Goal: Ask a question

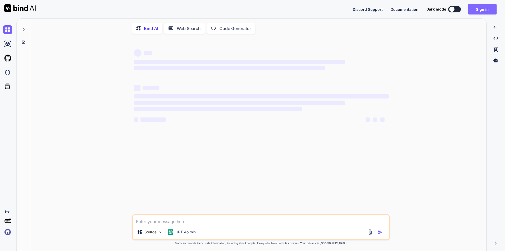
click at [483, 11] on button "Sign in" at bounding box center [482, 9] width 28 height 11
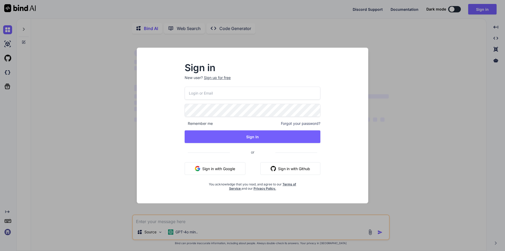
click at [213, 91] on input "email" at bounding box center [253, 93] width 136 height 13
type input "[EMAIL_ADDRESS][DOMAIN_NAME]"
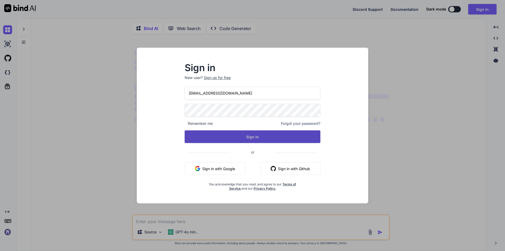
click at [233, 137] on button "Sign In" at bounding box center [253, 136] width 136 height 13
click at [266, 142] on button "Sign In" at bounding box center [253, 136] width 136 height 13
type textarea "x"
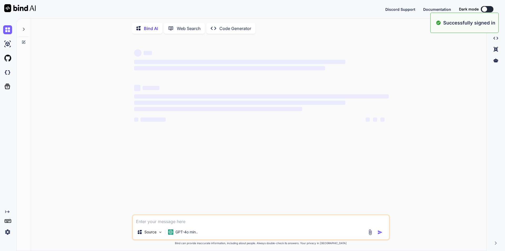
drag, startPoint x: 181, startPoint y: 221, endPoint x: 180, endPoint y: 223, distance: 2.7
click at [181, 221] on textarea at bounding box center [261, 219] width 256 height 9
paste textarea "• Go through the provided document to understanding the requirements for the su…"
type textarea "• Go through the provided document to understanding the requirements for the su…"
type textarea "x"
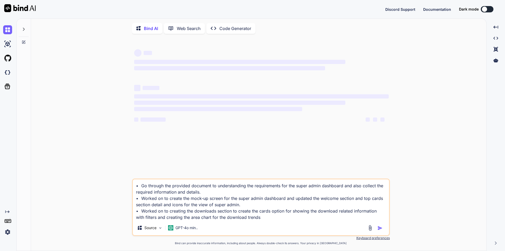
type textarea "• Go through the provided document to understanding the requirements for the su…"
type textarea "x"
type textarea "• Go through the provided document to understanding the requirements for the su…"
type textarea "x"
type textarea "• Go through the provided document to understanding the requirements for the su…"
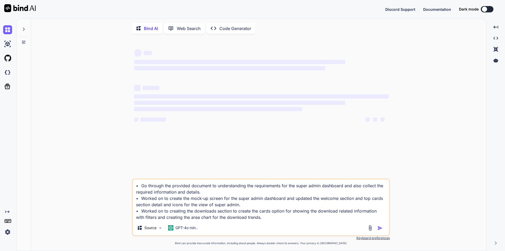
type textarea "x"
type textarea "• Go through the provided document to understanding the requirements for the su…"
type textarea "x"
type textarea "• Go through the provided document to understanding the requirements for the su…"
type textarea "x"
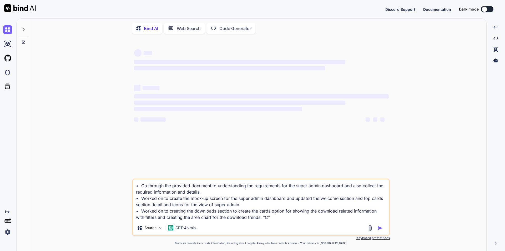
type textarea "• Go through the provided document to understanding the requirements for the su…"
type textarea "x"
type textarea "• Go through the provided document to understanding the requirements for the su…"
type textarea "x"
type textarea "• Go through the provided document to understanding the requirements for the su…"
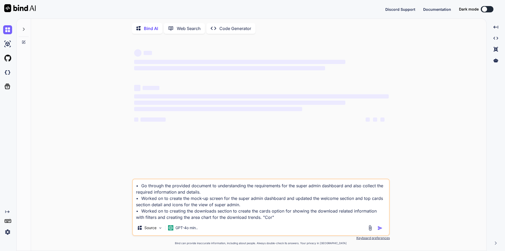
type textarea "x"
type textarea "• Go through the provided document to understanding the requirements for the su…"
type textarea "x"
type textarea "• Go through the provided document to understanding the requirements for the su…"
type textarea "x"
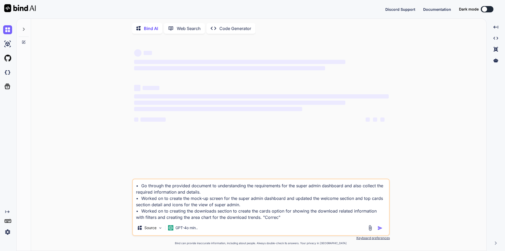
type textarea "• Go through the provided document to understanding the requirements for the su…"
type textarea "x"
type textarea "• Go through the provided document to understanding the requirements for the su…"
type textarea "x"
type textarea "• Go through the provided document to understanding the requirements for the su…"
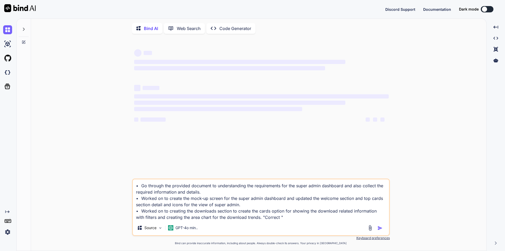
type textarea "x"
type textarea "• Go through the provided document to understanding the requirements for the su…"
type textarea "x"
type textarea "• Go through the provided document to understanding the requirements for the su…"
type textarea "x"
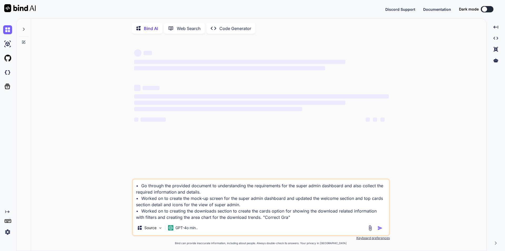
type textarea "• Go through the provided document to understanding the requirements for the su…"
type textarea "x"
type textarea "• Go through the provided document to understanding the requirements for the su…"
type textarea "x"
type textarea "• Go through the provided document to understanding the requirements for the su…"
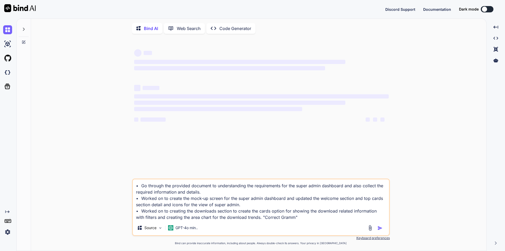
type textarea "x"
type textarea "• Go through the provided document to understanding the requirements for the su…"
type textarea "x"
type textarea "• Go through the provided document to understanding the requirements for the su…"
type textarea "x"
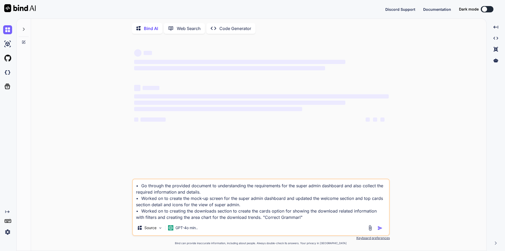
type textarea "• Go through the provided document to understanding the requirements for the su…"
type textarea "x"
type textarea "• Go through the provided document to understanding the requirements for the su…"
type textarea "x"
type textarea "• Go through the provided document to understanding the requirements for the su…"
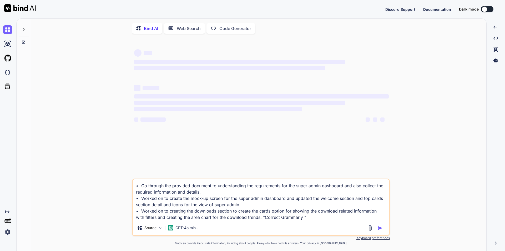
type textarea "x"
type textarea "• Go through the provided document to understanding the requirements for the su…"
type textarea "x"
type textarea "• Go through the provided document to understanding the requirements for the su…"
type textarea "x"
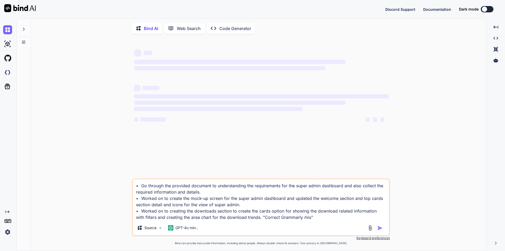
type textarea "• Go through the provided document to understanding the requirements for the su…"
type textarea "x"
type textarea "• Go through the provided document to understanding the requirements for the su…"
type textarea "x"
type textarea "• Go through the provided document to understanding the requirements for the su…"
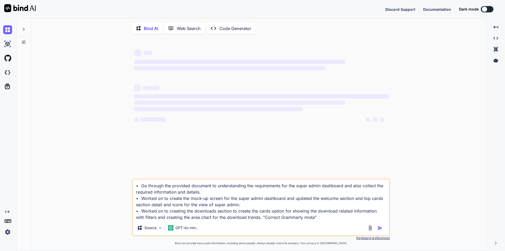
type textarea "x"
type textarea "• Go through the provided document to understanding the requirements for the su…"
type textarea "x"
type textarea "• Go through the provided document to understanding the requirements for the su…"
type textarea "x"
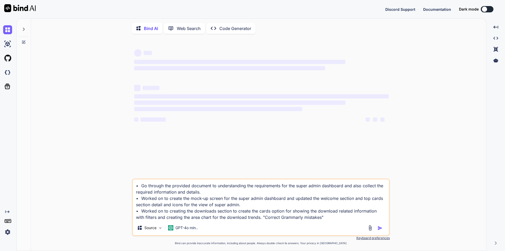
type textarea "• Go through the provided document to understanding the requirements for the su…"
type textarea "x"
type textarea "• Go through the provided document to understanding the requirements for the su…"
type textarea "x"
type textarea "• Go through the provided document to understanding the requirements for the su…"
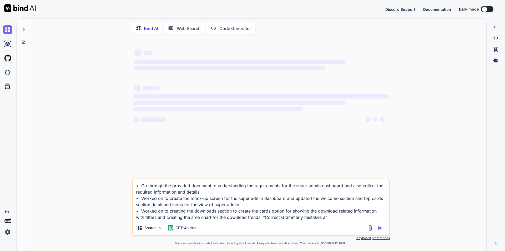
type textarea "x"
type textarea "• Go through the provided document to understanding the requirements for the su…"
type textarea "x"
type textarea "• Go through the provided document to understanding the requirements for the su…"
type textarea "x"
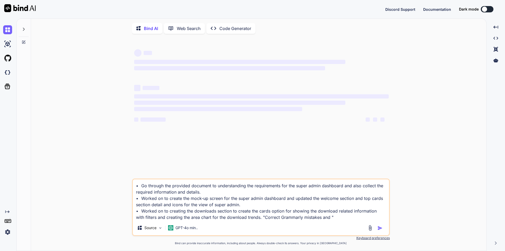
type textarea "• Go through the provided document to understanding the requirements for the su…"
type textarea "x"
type textarea "• Go through the provided document to understanding the requirements for the su…"
type textarea "x"
type textarea "• Go through the provided document to understanding the requirements for the su…"
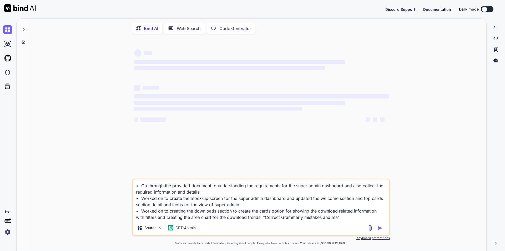
type textarea "x"
type textarea "• Go through the provided document to understanding the requirements for the su…"
type textarea "x"
type textarea "• Go through the provided document to understanding the requirements for the su…"
type textarea "x"
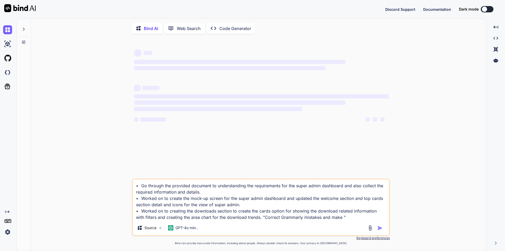
type textarea "• Go through the provided document to understanding the requirements for the su…"
type textarea "x"
type textarea "• Go through the provided document to understanding the requirements for the su…"
type textarea "x"
type textarea "• Go through the provided document to understanding the requirements for the su…"
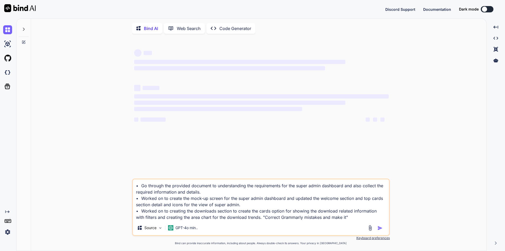
type textarea "x"
type textarea "• Go through the provided document to understanding the requirements for the su…"
type textarea "x"
type textarea "• Go through the provided document to understanding the requirements for the su…"
type textarea "x"
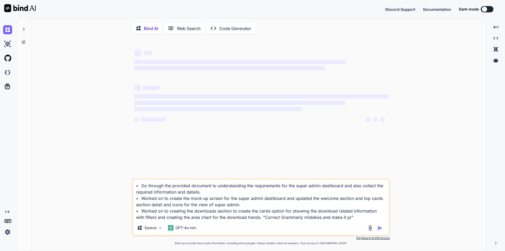
type textarea "• Go through the provided document to understanding the requirements for the su…"
type textarea "x"
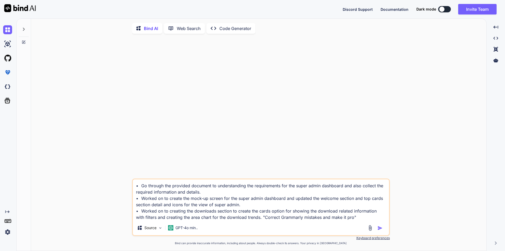
type textarea "• Go through the provided document to understanding the requirements for the su…"
type textarea "x"
type textarea "• Go through the provided document to understanding the requirements for the su…"
type textarea "x"
type textarea "• Go through the provided document to understanding the requirements for the su…"
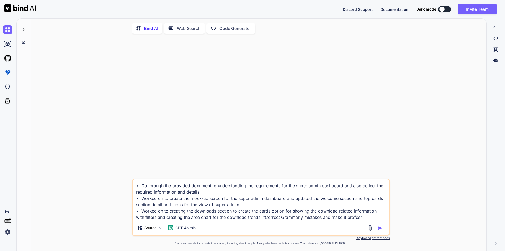
type textarea "x"
type textarea "• Go through the provided document to understanding the requirements for the su…"
type textarea "x"
type textarea "• Go through the provided document to understanding the requirements for the su…"
type textarea "x"
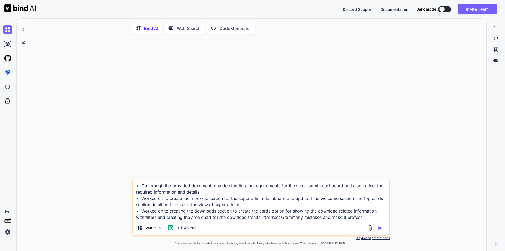
type textarea "• Go through the provided document to understanding the requirements for the su…"
type textarea "x"
type textarea "• Go through the provided document to understanding the requirements for the su…"
type textarea "x"
type textarea "• Go through the provided document to understanding the requirements for the su…"
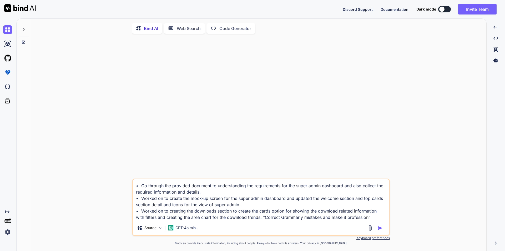
type textarea "x"
type textarea "• Go through the provided document to understanding the requirements for the su…"
type textarea "x"
type textarea "• Go through the provided document to understanding the requirements for the su…"
type textarea "x"
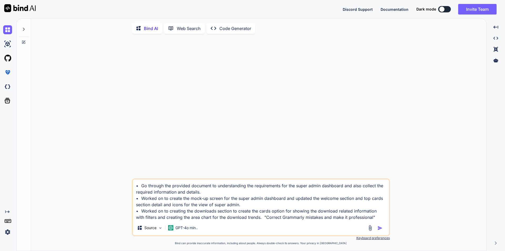
type textarea "• Go through the provided document to understanding the requirements for the su…"
type textarea "x"
type textarea "• Go through the provided document to understanding the requirements for the su…"
type textarea "x"
type textarea "• Go through the provided document to understanding the requirements for the su…"
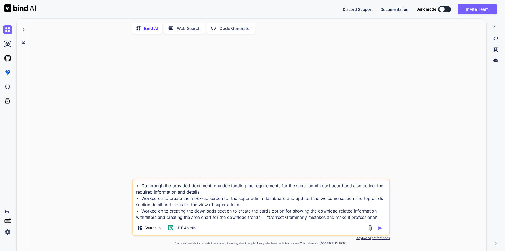
type textarea "x"
type textarea "• Go through the provided document to understanding the requirements for the su…"
type textarea "x"
type textarea "• Go through the provided document to understanding the requirements for the su…"
type textarea "x"
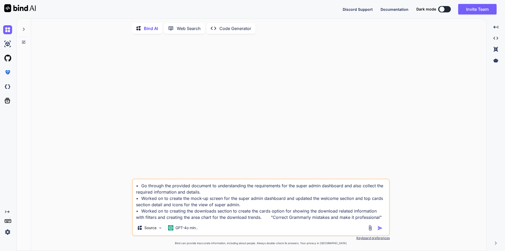
type textarea "• Go through the provided document to understanding the requirements for the su…"
type textarea "x"
type textarea "• Go through the provided document to understanding the requirements for the su…"
type textarea "x"
type textarea "• Go through the provided document to understanding the requirements for the su…"
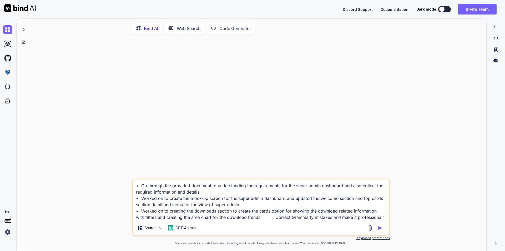
type textarea "x"
type textarea "• Go through the provided document to understanding the requirements for the su…"
type textarea "x"
type textarea "• Go through the provided document to understanding the requirements for the su…"
type textarea "x"
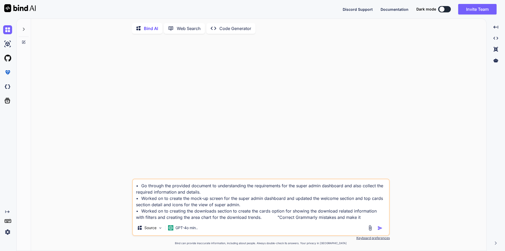
type textarea "• Go through the provided document to understanding the requirements for the su…"
type textarea "x"
type textarea "• Go through the provided document to understanding the requirements for the su…"
type textarea "x"
type textarea "• Go through the provided document to understanding the requirements for the su…"
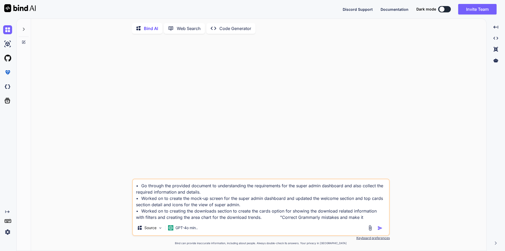
type textarea "x"
type textarea "• Go through the provided document to understanding the requirements for the su…"
type textarea "x"
type textarea "• Go through the provided document to understanding the requirements for the su…"
type textarea "x"
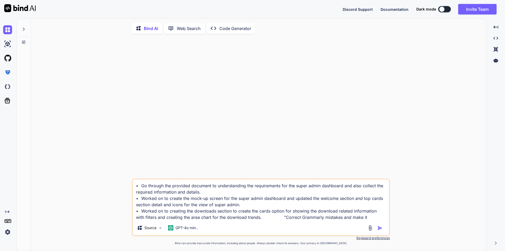
type textarea "• Go through the provided document to understanding the requirements for the su…"
type textarea "x"
type textarea "• Go through the provided document to understanding the requirements for the su…"
type textarea "x"
type textarea "• Go through the provided document to understanding the requirements for the su…"
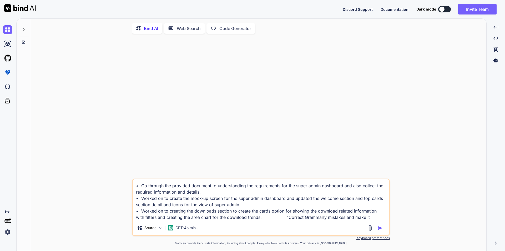
type textarea "x"
type textarea "• Go through the provided document to understanding the requirements for the su…"
type textarea "x"
type textarea "• Go through the provided document to understanding the requirements for the su…"
type textarea "x"
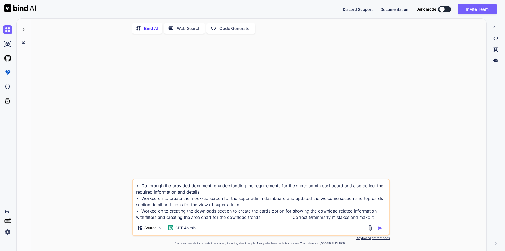
type textarea "• Go through the provided document to understanding the requirements for the su…"
type textarea "x"
type textarea "• Go through the provided document to understanding the requirements for the su…"
type textarea "x"
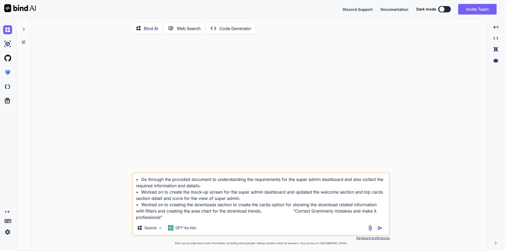
type textarea "• Go through the provided document to understanding the requirements for the su…"
type textarea "x"
type textarea "• Go through the provided document to understanding the requirements for the su…"
type textarea "x"
type textarea "• Go through the provided document to understanding the requirements for the su…"
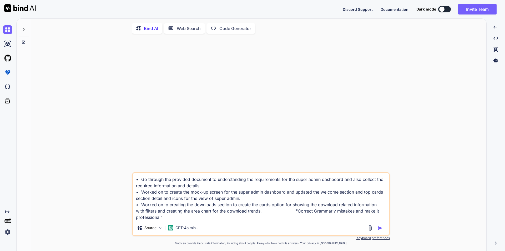
type textarea "x"
type textarea "• Go through the provided document to understanding the requirements for the su…"
type textarea "x"
type textarea "• Go through the provided document to understanding the requirements for the su…"
type textarea "x"
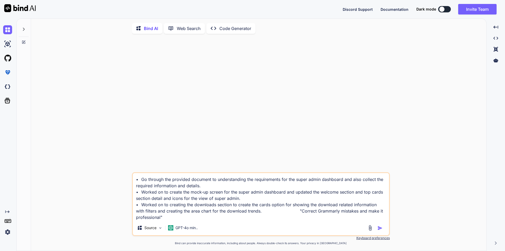
type textarea "• Go through the provided document to understanding the requirements for the su…"
type textarea "x"
type textarea "• Go through the provided document to understanding the requirements for the su…"
type textarea "x"
type textarea "• Go through the provided document to understanding the requirements for the su…"
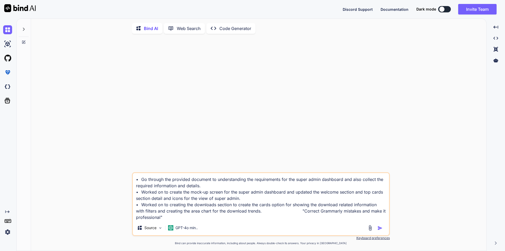
type textarea "x"
type textarea "• Go through the provided document to understanding the requirements for the su…"
type textarea "x"
type textarea "• Go through the provided document to understanding the requirements for the su…"
type textarea "x"
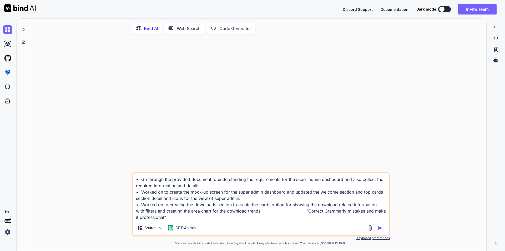
type textarea "• Go through the provided document to understanding the requirements for the su…"
type textarea "x"
type textarea "• Go through the provided document to understanding the requirements for the su…"
type textarea "x"
type textarea "• Go through the provided document to understanding the requirements for the su…"
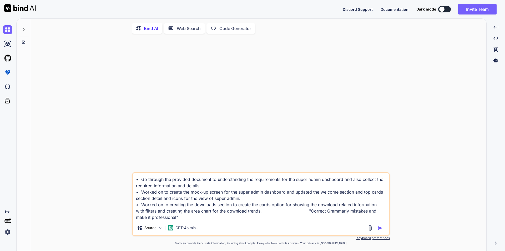
type textarea "x"
type textarea "• Go through the provided document to understanding the requirements for the su…"
type textarea "x"
type textarea "• Go through the provided document to understanding the requirements for the su…"
type textarea "x"
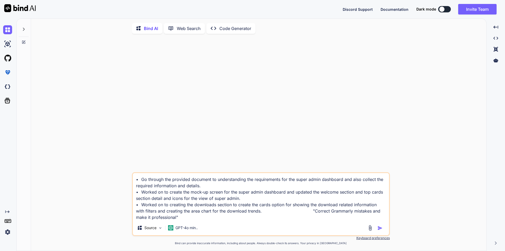
type textarea "• Go through the provided document to understanding the requirements for the su…"
type textarea "x"
type textarea "• Go through the provided document to understanding the requirements for the su…"
type textarea "x"
type textarea "• Go through the provided document to understanding the requirements for the su…"
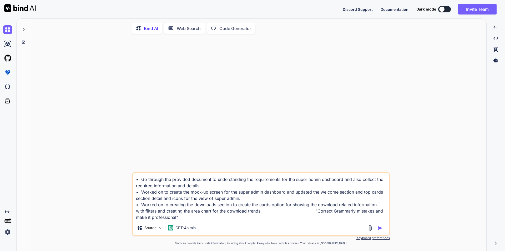
type textarea "x"
type textarea "• Go through the provided document to understanding the requirements for the su…"
type textarea "x"
type textarea "• Go through the provided document to understanding the requirements for the su…"
type textarea "x"
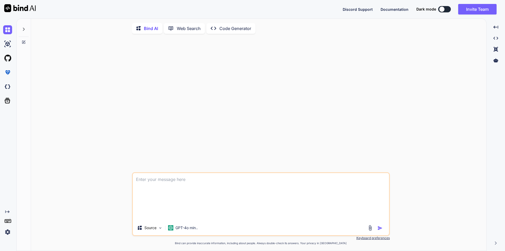
scroll to position [2, 0]
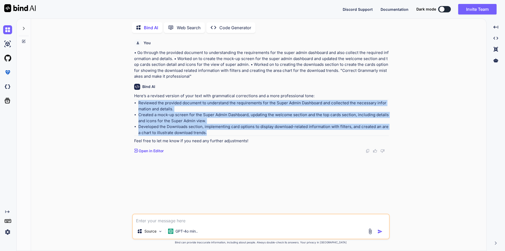
drag, startPoint x: 139, startPoint y: 102, endPoint x: 207, endPoint y: 130, distance: 73.3
click at [207, 130] on ul "Reviewed the provided document to understand the requirements for the Super Adm…" at bounding box center [261, 117] width 255 height 35
copy ul "Reviewed the provided document to understand the requirements for the Super Adm…"
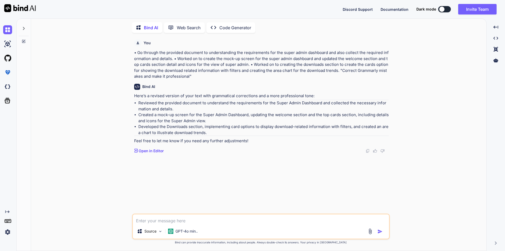
click at [153, 220] on textarea at bounding box center [261, 218] width 256 height 9
paste textarea "Reviewed the provided document to understand the requirements for the Super Adm…"
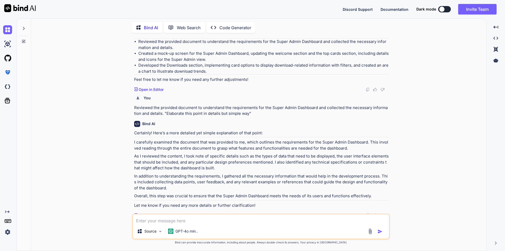
scroll to position [65, 0]
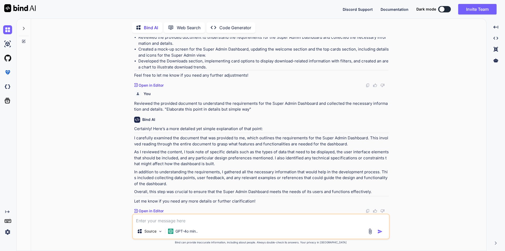
click at [172, 145] on p "I carefully examined the document that was provided to me, which outlines the r…" at bounding box center [261, 141] width 255 height 12
drag, startPoint x: 144, startPoint y: 152, endPoint x: 193, endPoint y: 154, distance: 49.0
click at [193, 154] on p "As I reviewed the content, I took note of specific details such as the types of…" at bounding box center [261, 158] width 255 height 18
click at [203, 152] on p "As I reviewed the content, I took note of specific details such as the types of…" at bounding box center [261, 158] width 255 height 18
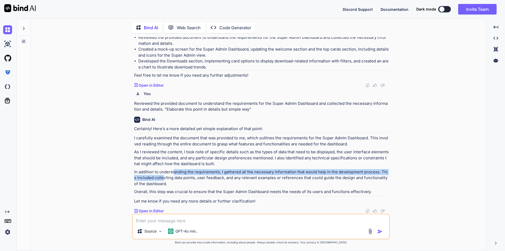
drag, startPoint x: 165, startPoint y: 172, endPoint x: 175, endPoint y: 172, distance: 9.2
click at [175, 172] on p "In addition to understanding the requirements, I gathered all the necessary inf…" at bounding box center [261, 178] width 255 height 18
click at [191, 173] on p "In addition to understanding the requirements, I gathered all the necessary inf…" at bounding box center [261, 178] width 255 height 18
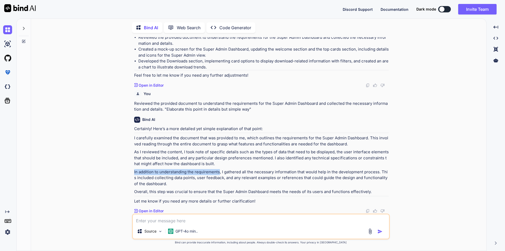
drag, startPoint x: 134, startPoint y: 172, endPoint x: 218, endPoint y: 172, distance: 84.1
click at [218, 172] on p "In addition to understanding the requirements, I gathered all the necessary inf…" at bounding box center [261, 178] width 255 height 18
copy p "In addition to understanding the requirements"
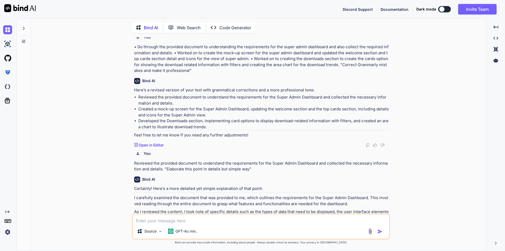
scroll to position [0, 0]
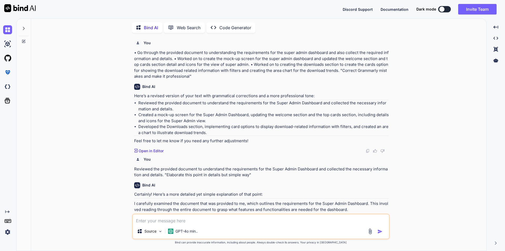
click at [149, 69] on p "• Go through the provided document to understanding the requirements for the su…" at bounding box center [261, 65] width 255 height 30
drag, startPoint x: 169, startPoint y: 72, endPoint x: 189, endPoint y: 71, distance: 20.5
click at [189, 71] on p "• Go through the provided document to understanding the requirements for the su…" at bounding box center [261, 65] width 255 height 30
